Goal: Transaction & Acquisition: Obtain resource

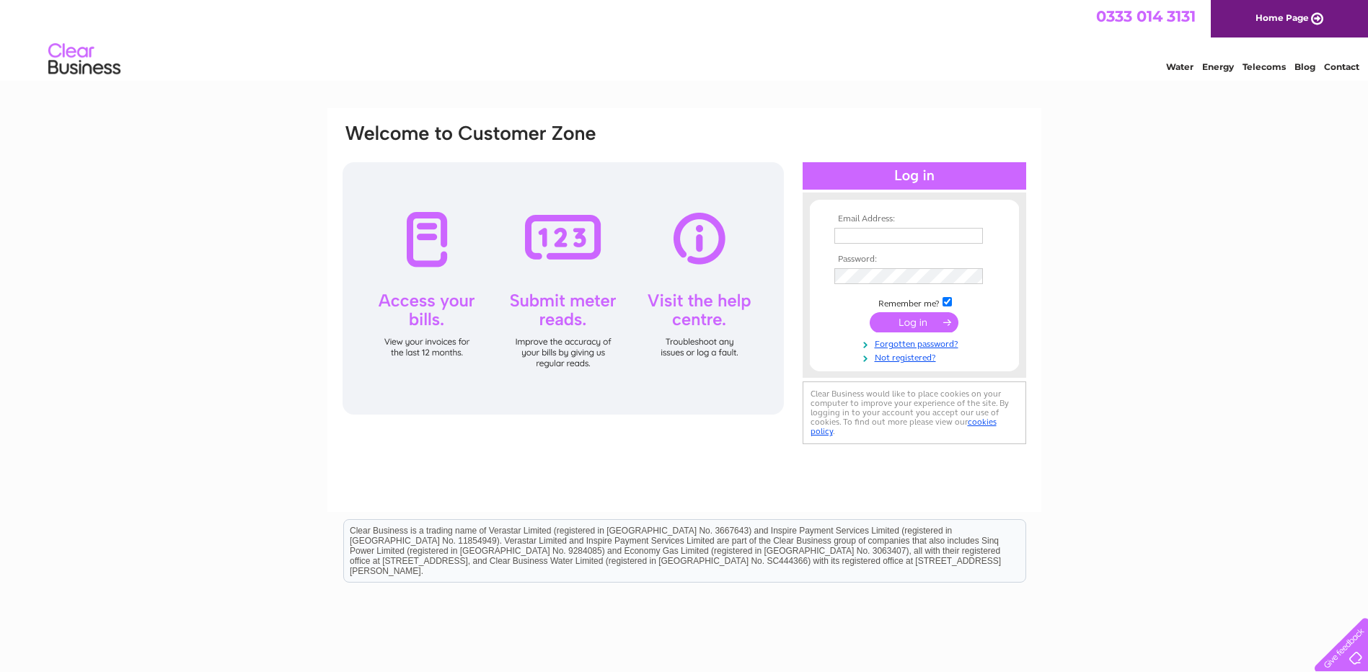
type input "[EMAIL_ADDRESS][DOMAIN_NAME]"
click at [893, 324] on input "submit" at bounding box center [914, 322] width 89 height 20
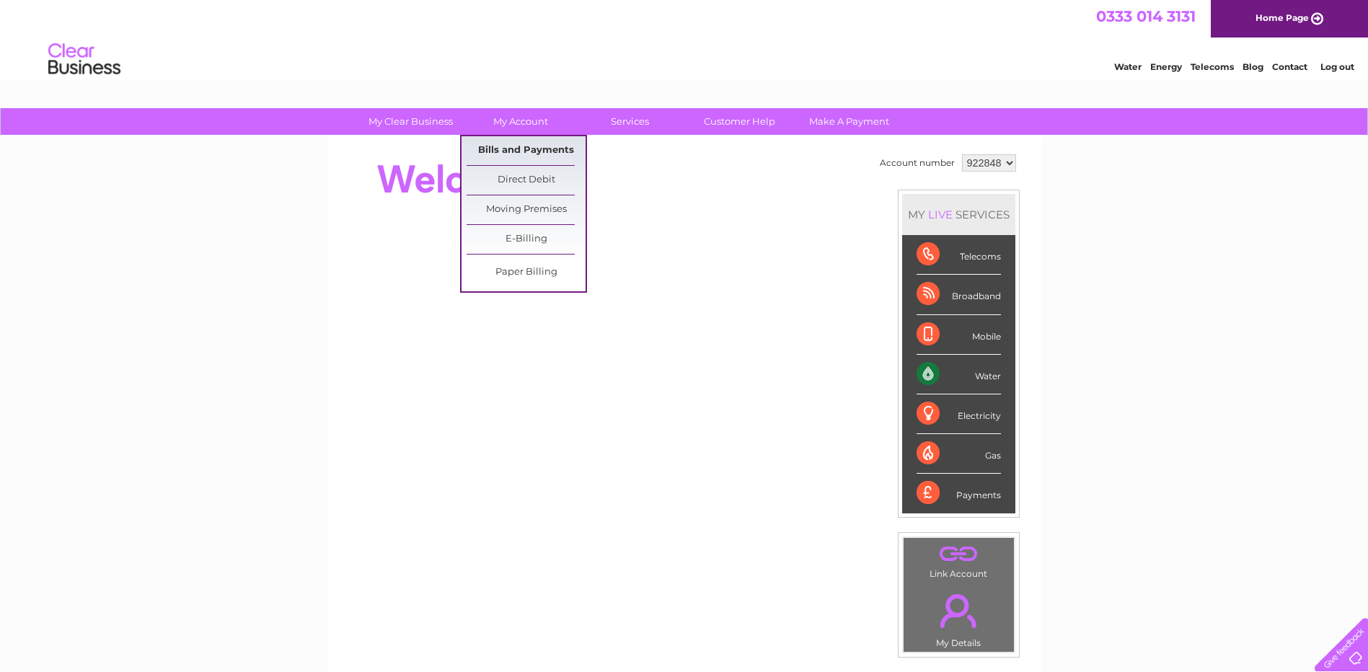
click at [515, 149] on link "Bills and Payments" at bounding box center [526, 150] width 119 height 29
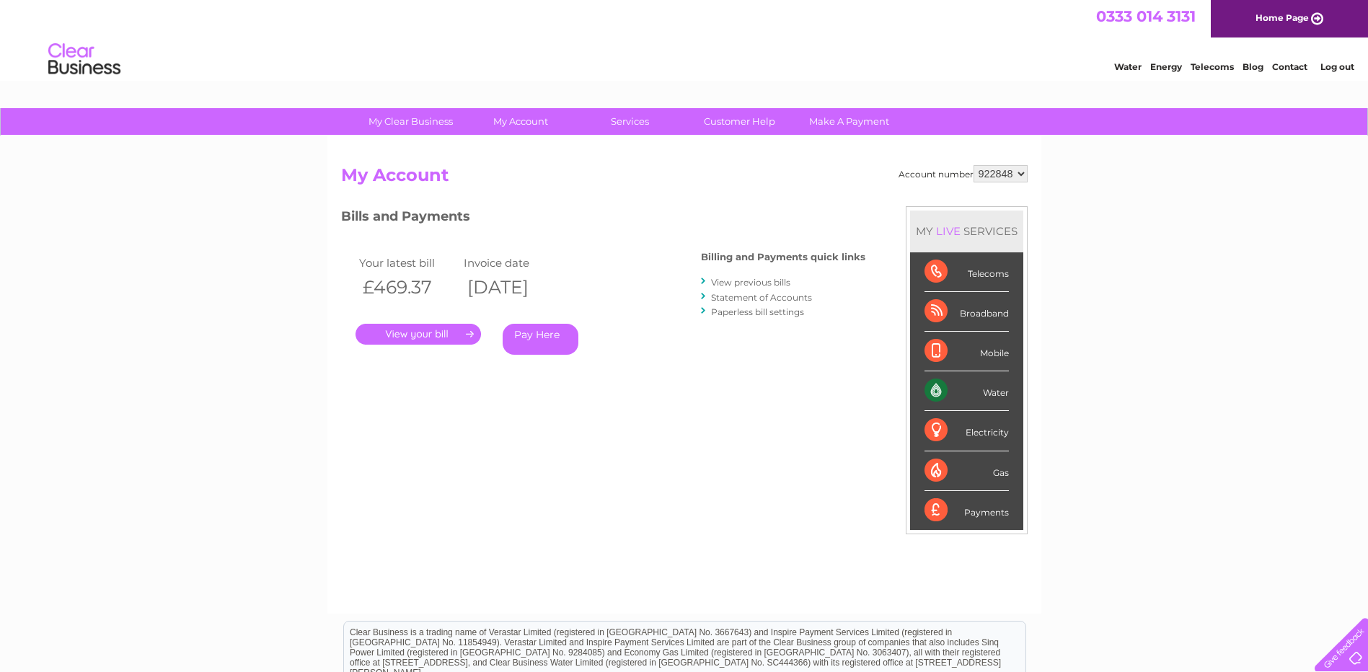
click at [438, 335] on link "." at bounding box center [417, 334] width 125 height 21
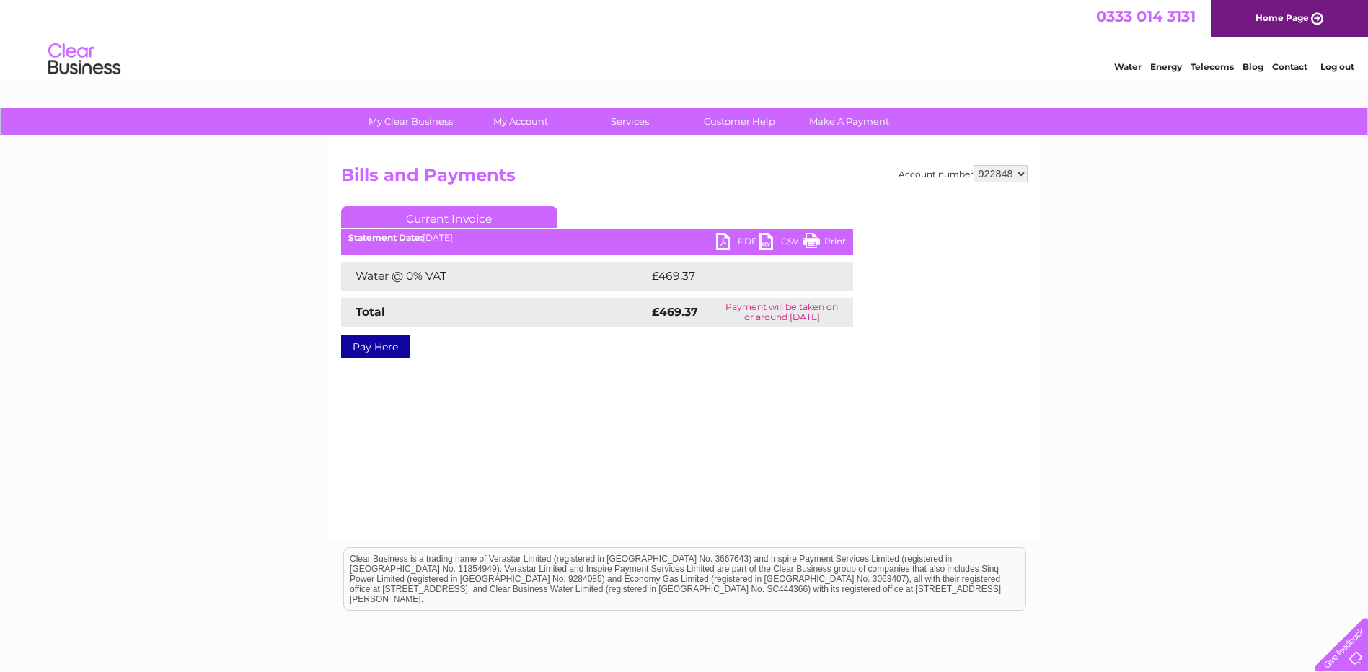
click at [729, 243] on link "PDF" at bounding box center [737, 243] width 43 height 21
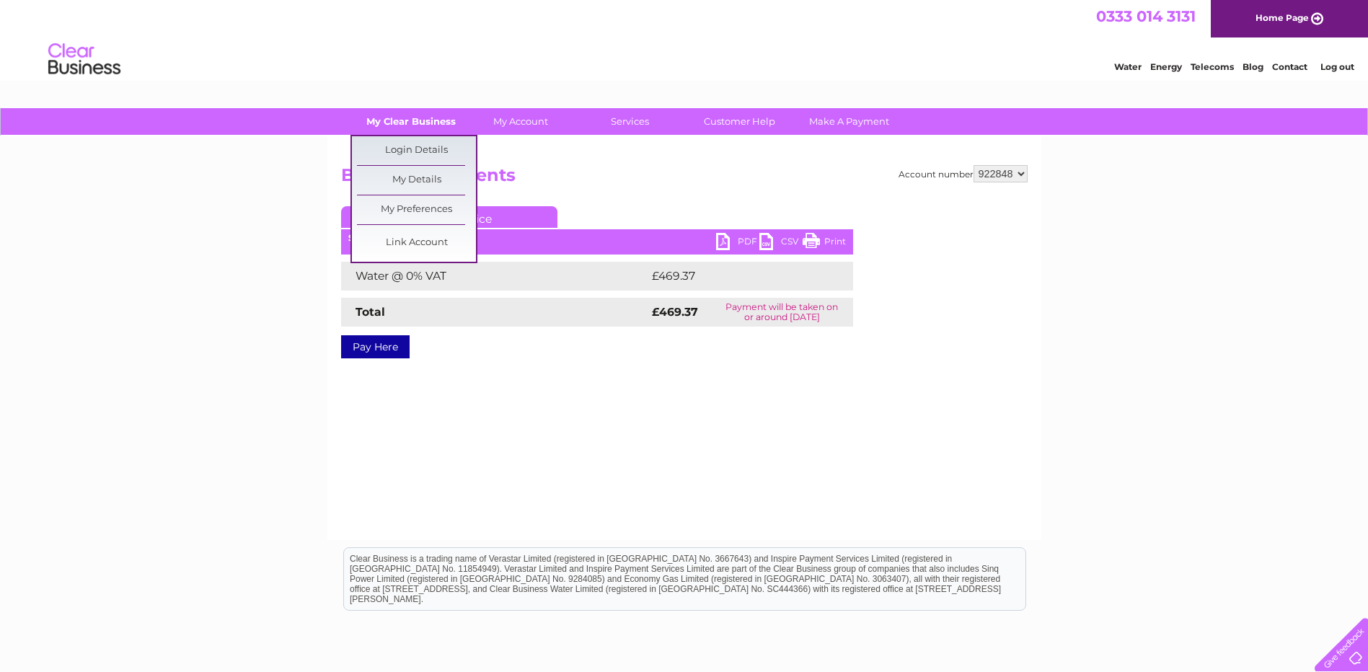
click at [420, 121] on link "My Clear Business" at bounding box center [410, 121] width 119 height 27
